Goal: Task Accomplishment & Management: Use online tool/utility

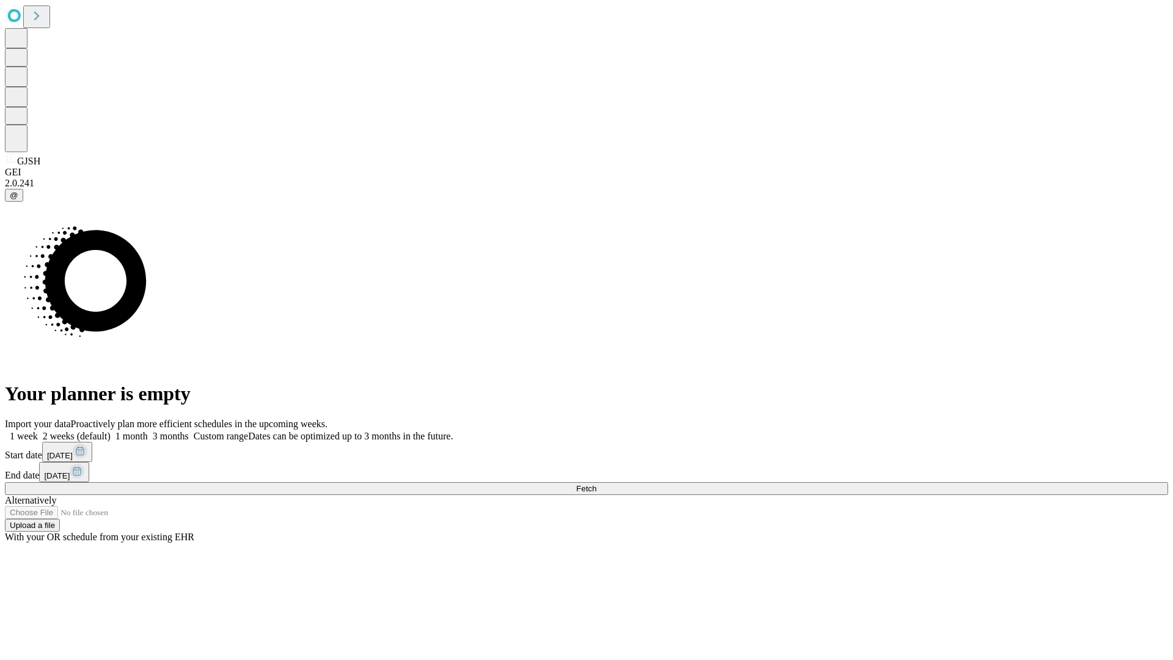
click at [596, 484] on span "Fetch" at bounding box center [586, 488] width 20 height 9
